Goal: Navigation & Orientation: Find specific page/section

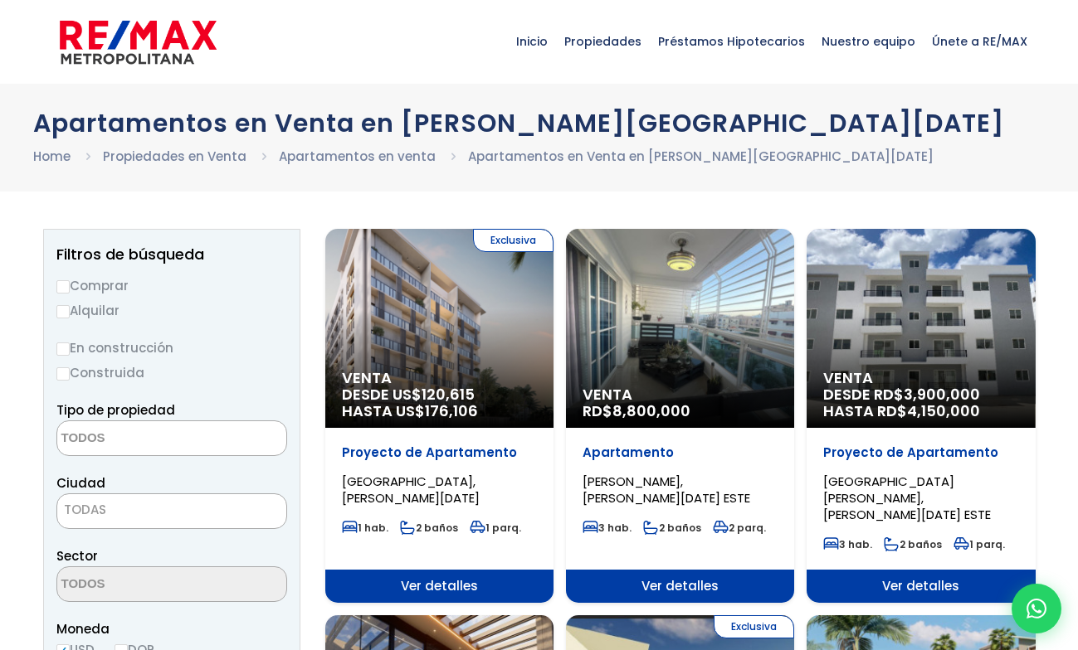
select select
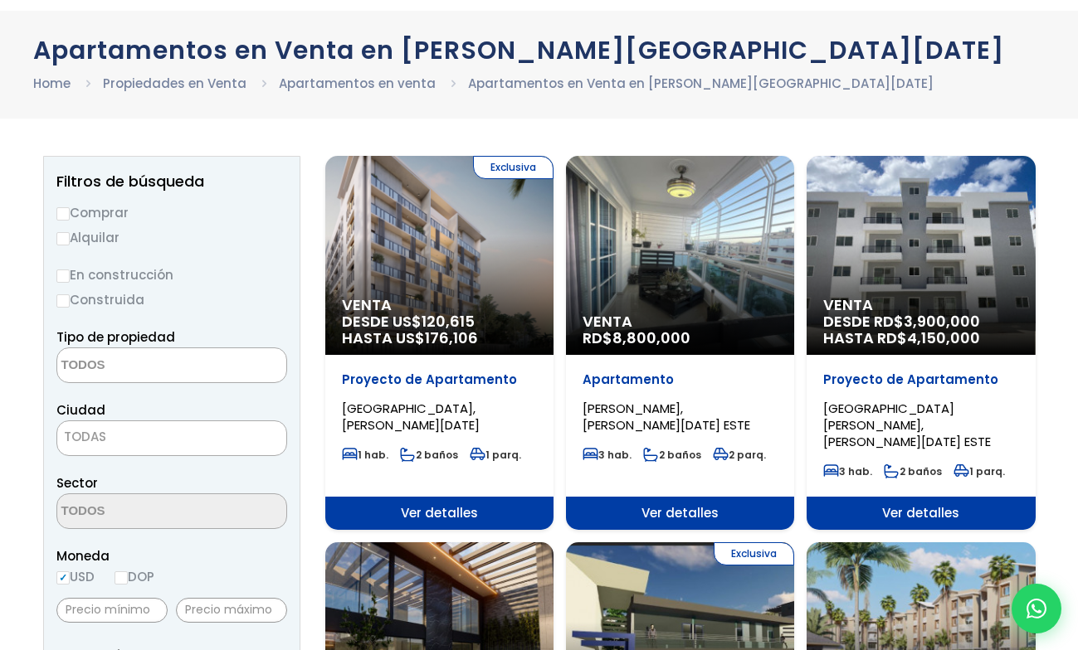
scroll to position [75, 0]
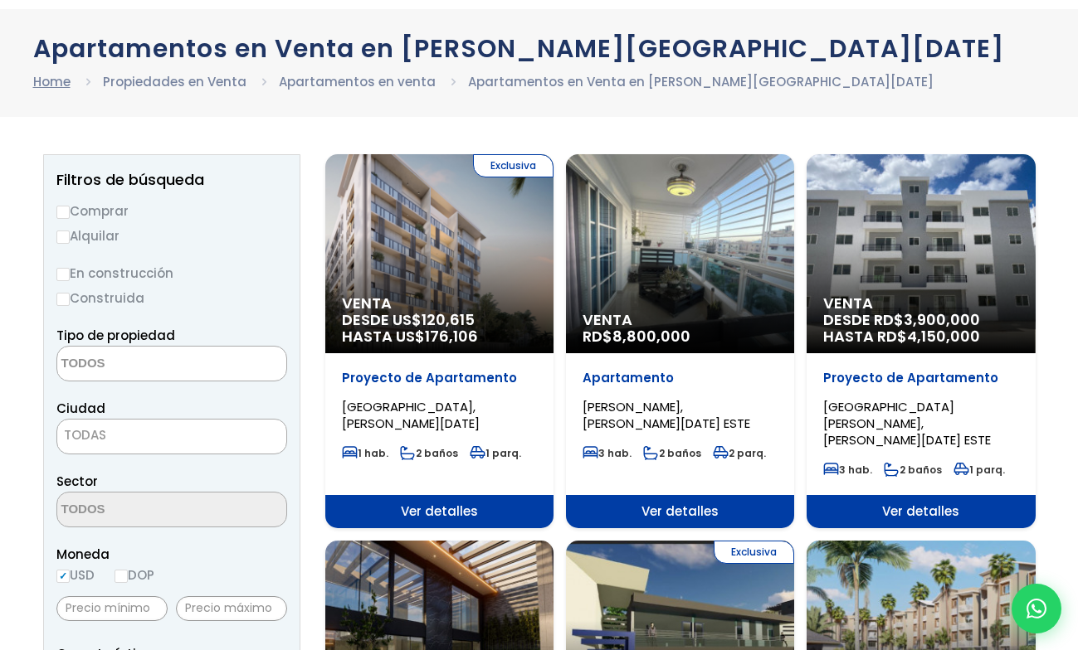
click at [51, 81] on link "Home" at bounding box center [51, 81] width 37 height 17
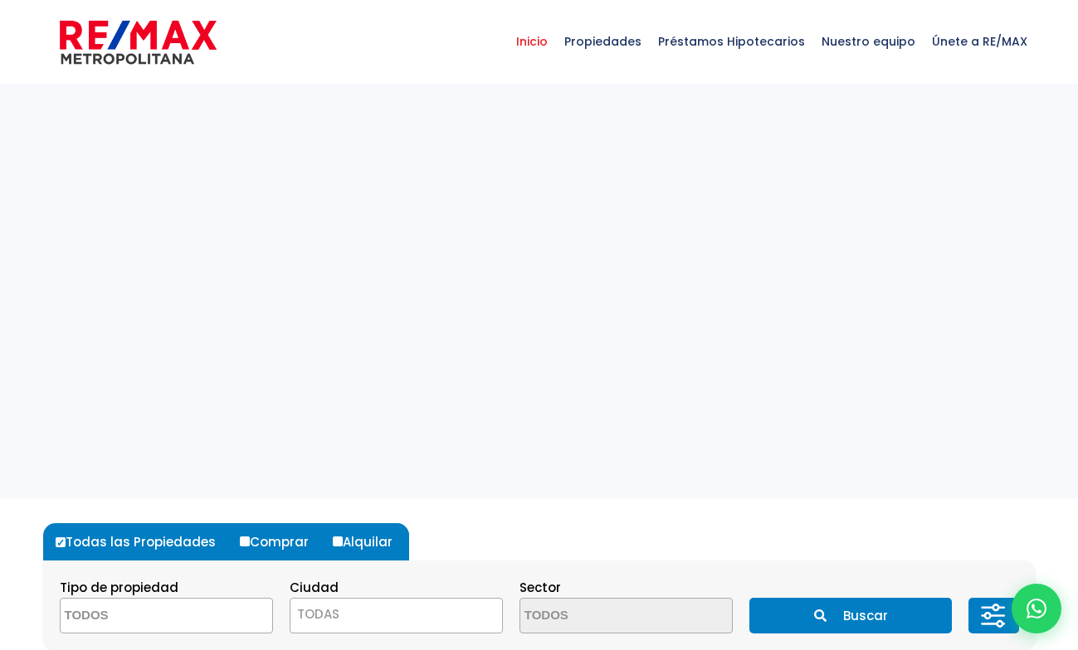
select select
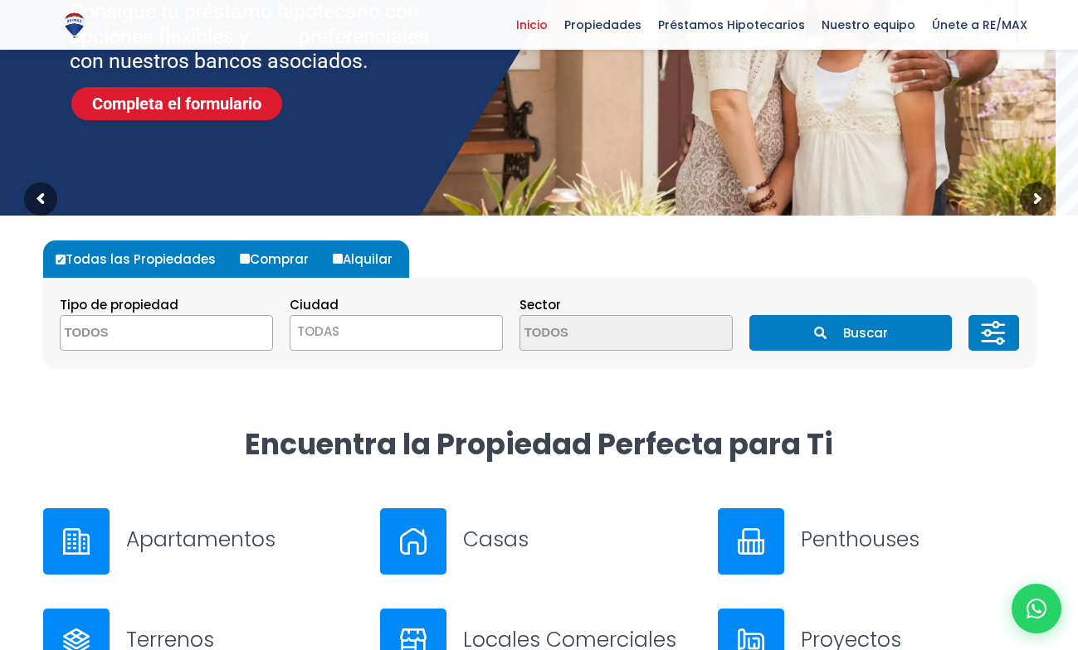
scroll to position [281, 0]
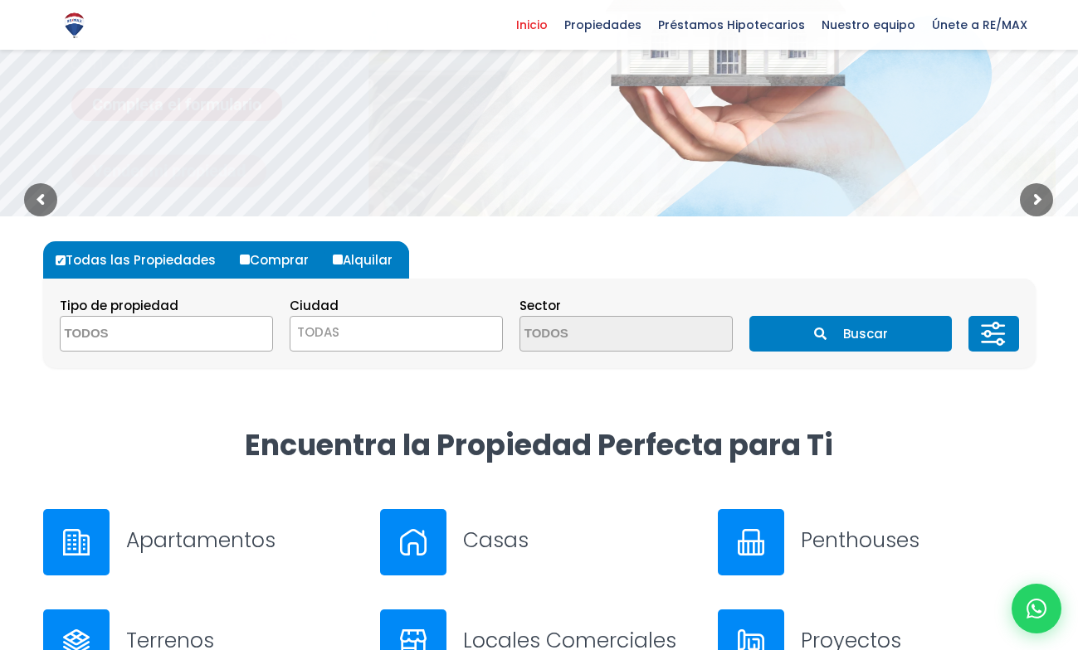
click at [383, 334] on span "TODAS" at bounding box center [396, 332] width 212 height 23
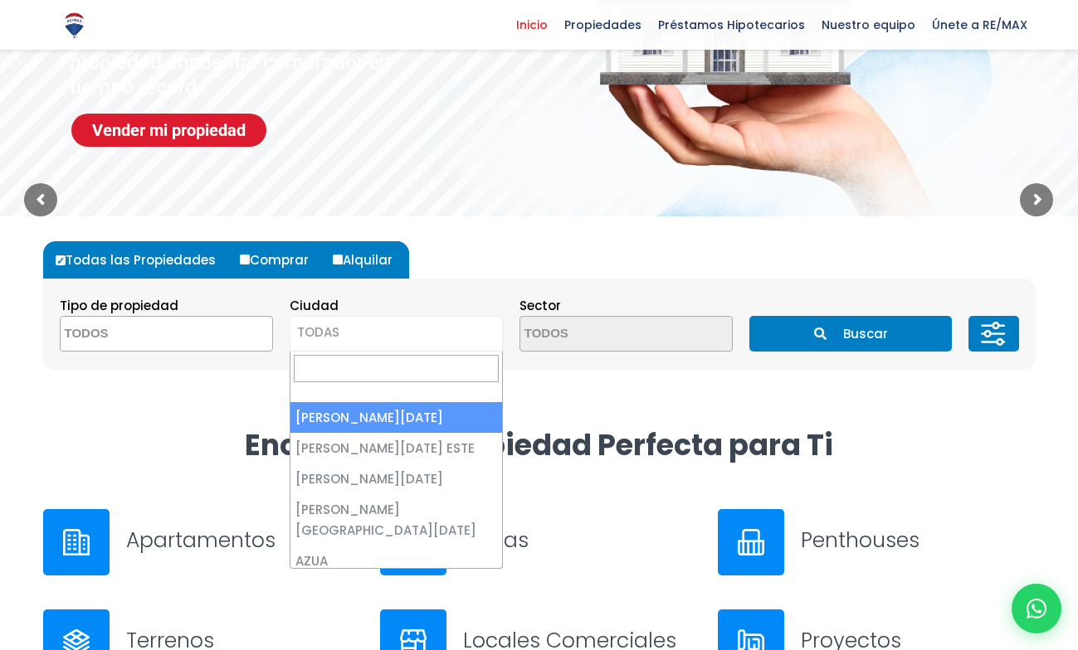
click at [164, 454] on h2 "Encuentra la Propiedad Perfecta para Ti" at bounding box center [539, 444] width 992 height 37
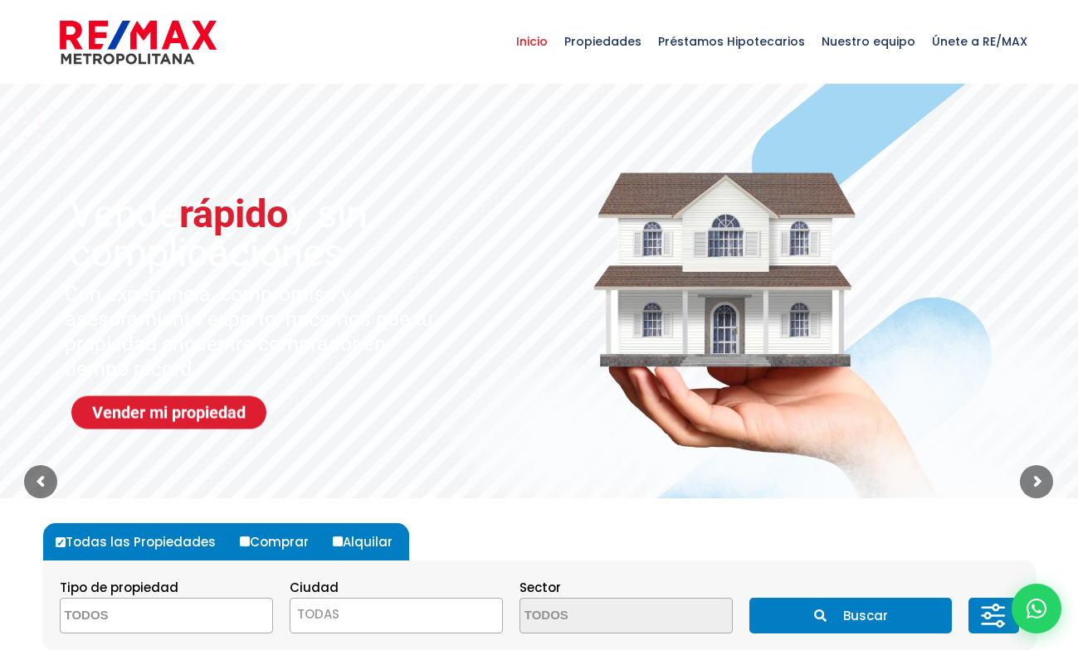
scroll to position [0, 0]
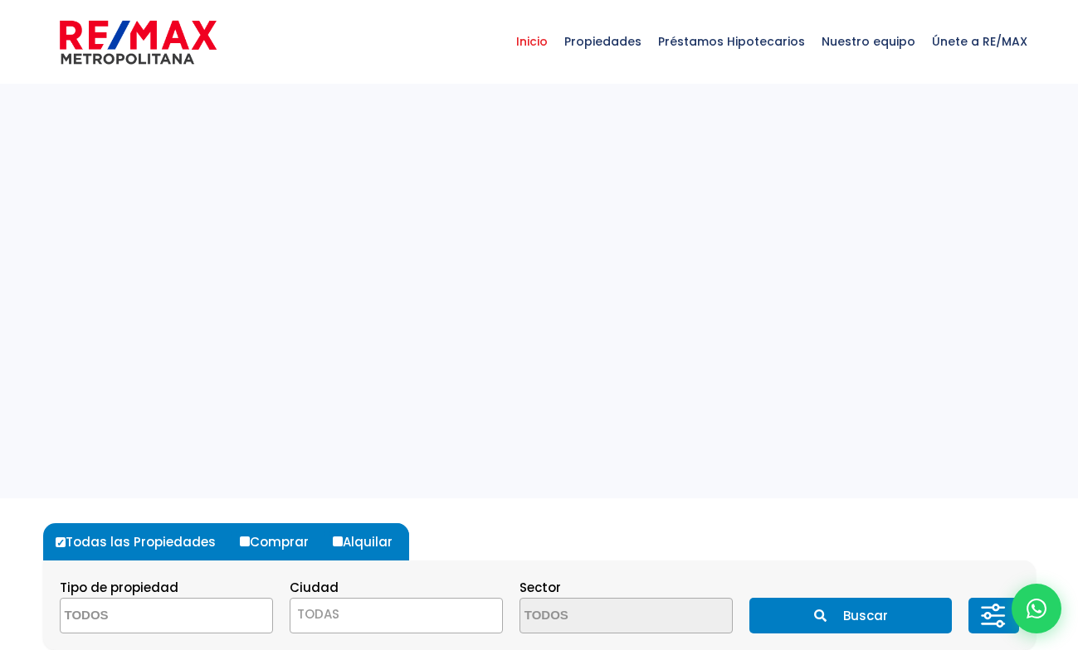
select select
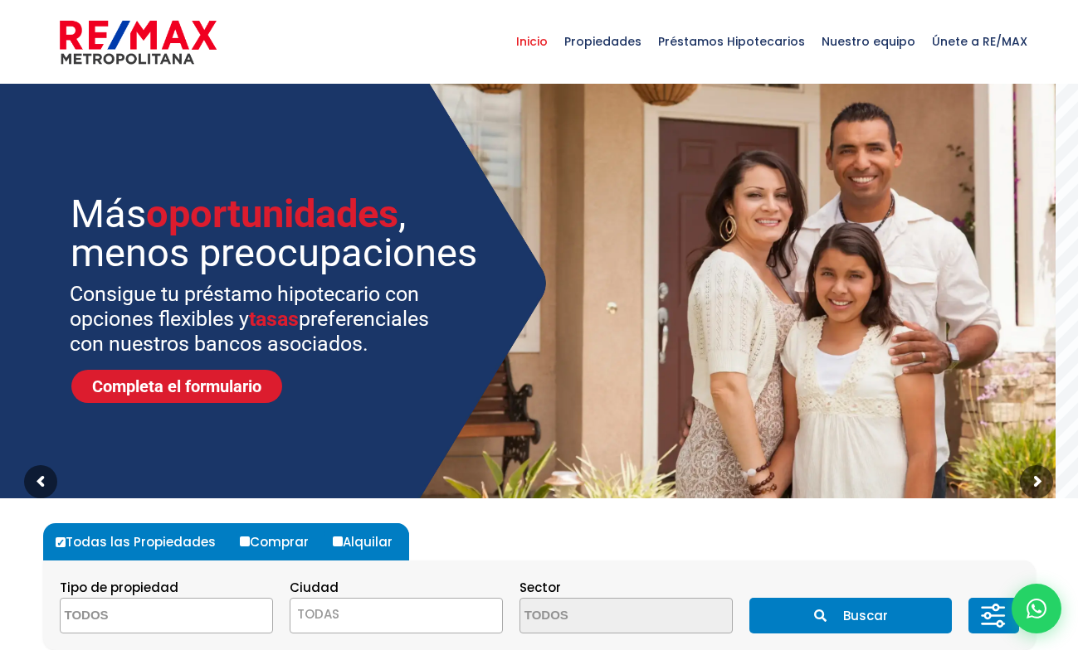
click at [983, 613] on icon at bounding box center [992, 617] width 33 height 50
click at [985, 617] on icon at bounding box center [988, 616] width 6 height 6
drag, startPoint x: 870, startPoint y: 582, endPoint x: 870, endPoint y: 599, distance: 17.4
click at [870, 582] on section "Tipo de propiedad APARTAMENTO CASA LOCAL COMERCIAL NAVE INDUSTRIAL FINCA TERREN…" at bounding box center [539, 606] width 992 height 90
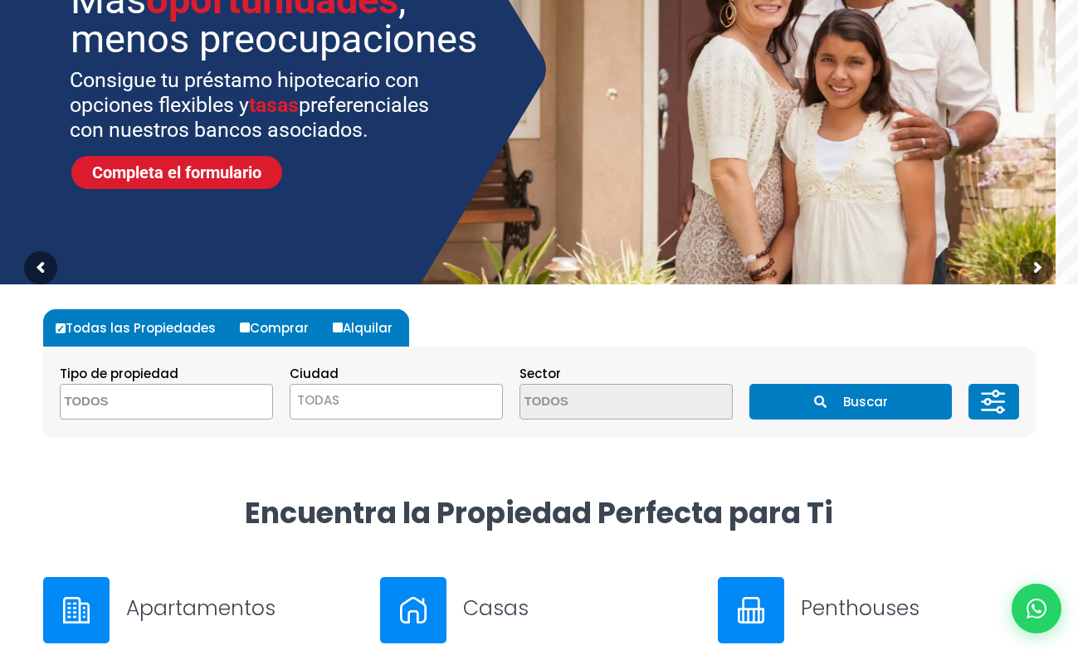
scroll to position [242, 0]
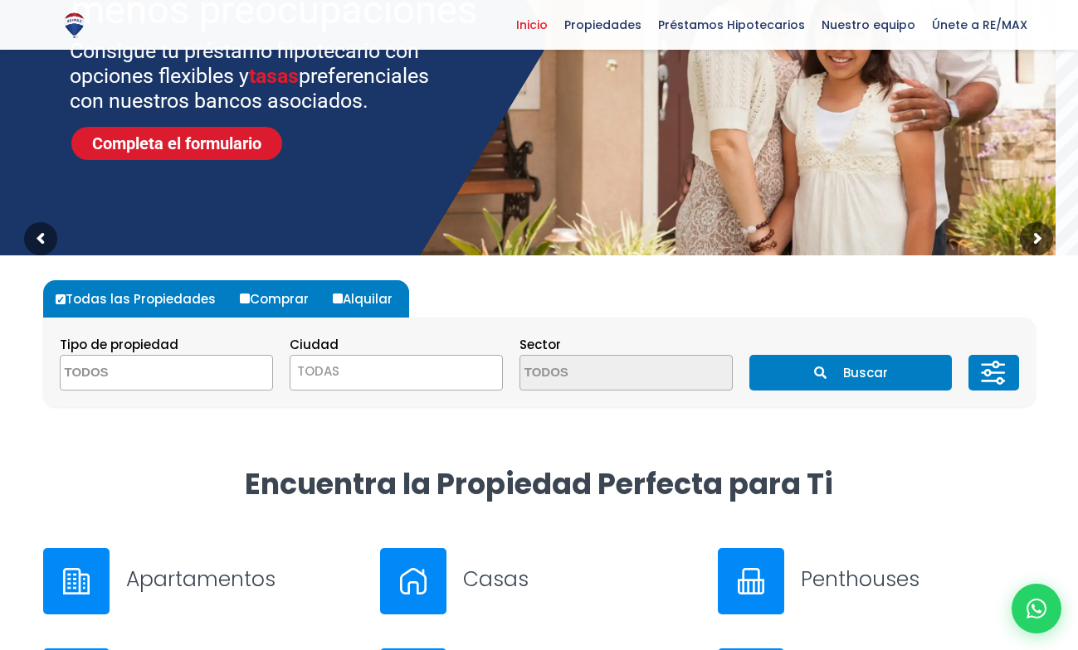
click at [1011, 377] on button at bounding box center [993, 373] width 50 height 36
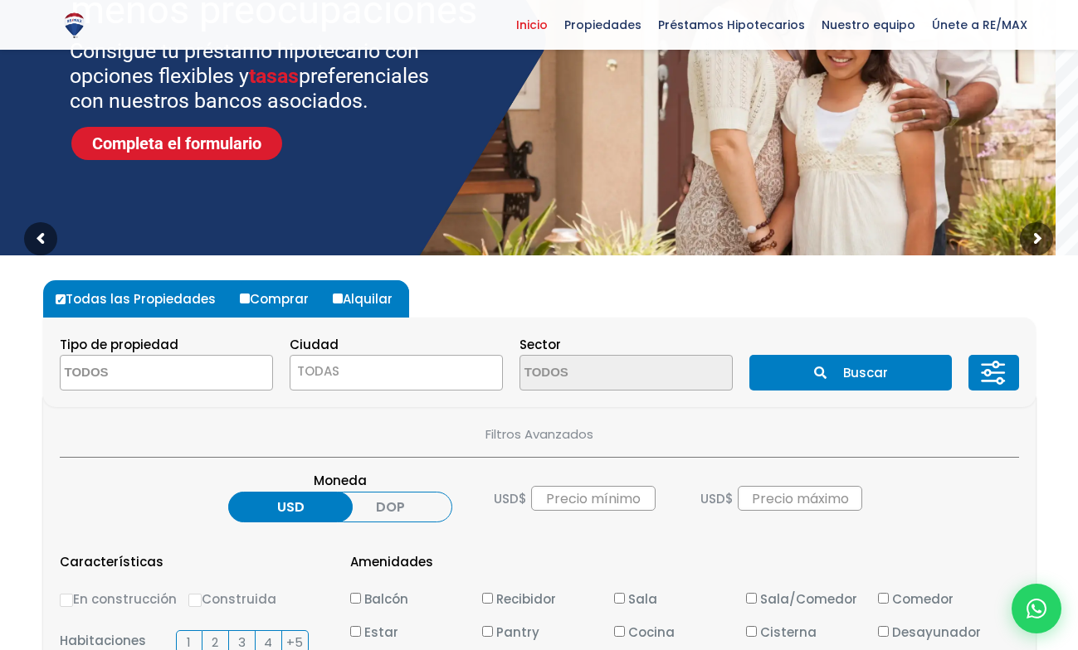
click at [966, 380] on div "Buscar" at bounding box center [884, 373] width 270 height 36
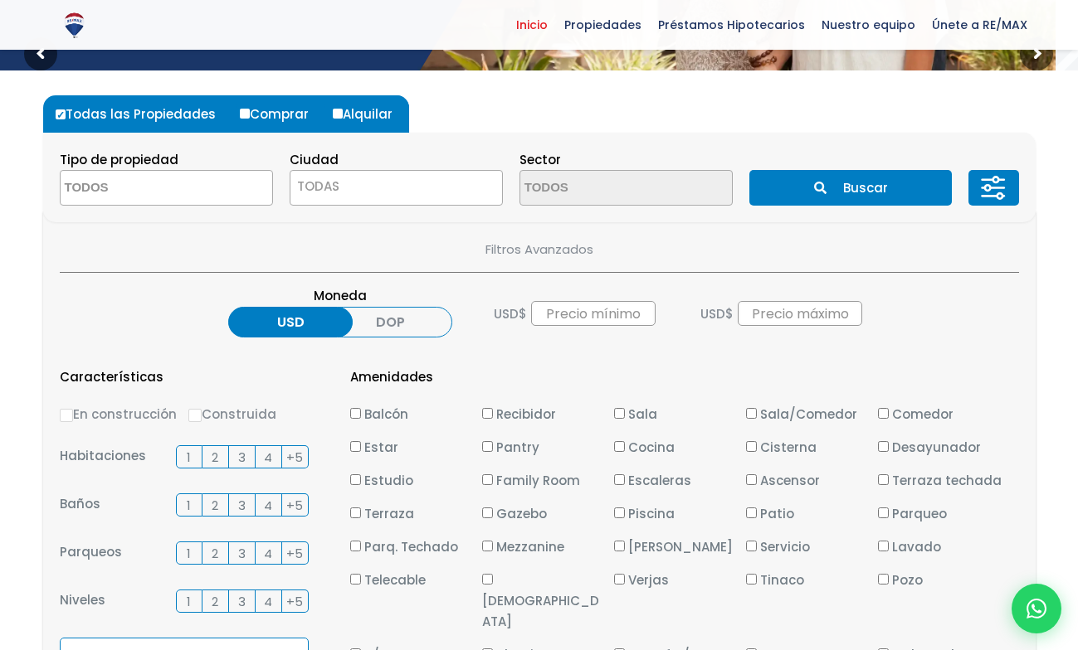
scroll to position [435, 0]
